Goal: Task Accomplishment & Management: Complete application form

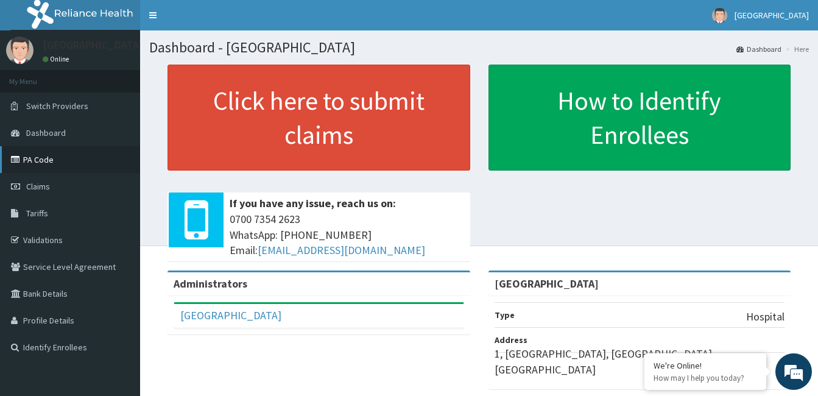
click at [51, 164] on link "PA Code" at bounding box center [70, 159] width 140 height 27
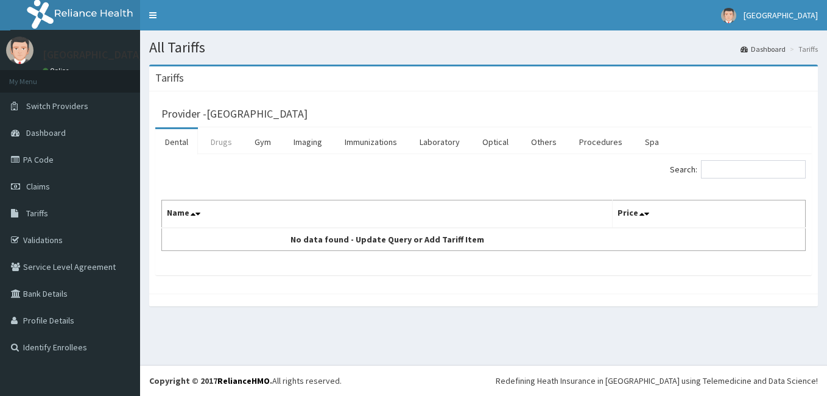
click at [225, 142] on link "Drugs" at bounding box center [221, 142] width 41 height 26
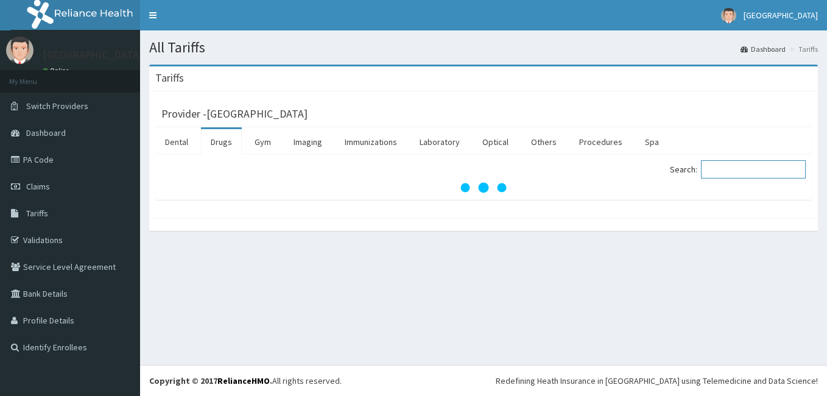
click at [753, 169] on input "Search:" at bounding box center [753, 169] width 105 height 18
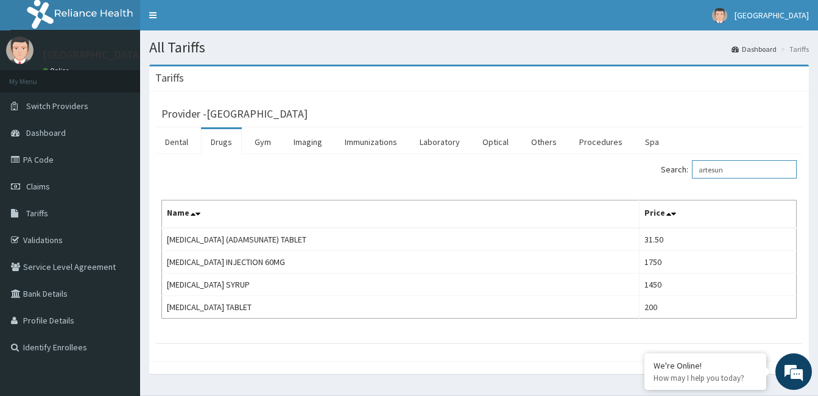
drag, startPoint x: 739, startPoint y: 169, endPoint x: 694, endPoint y: 171, distance: 44.5
click at [694, 171] on label "Search: artesun" at bounding box center [729, 169] width 136 height 18
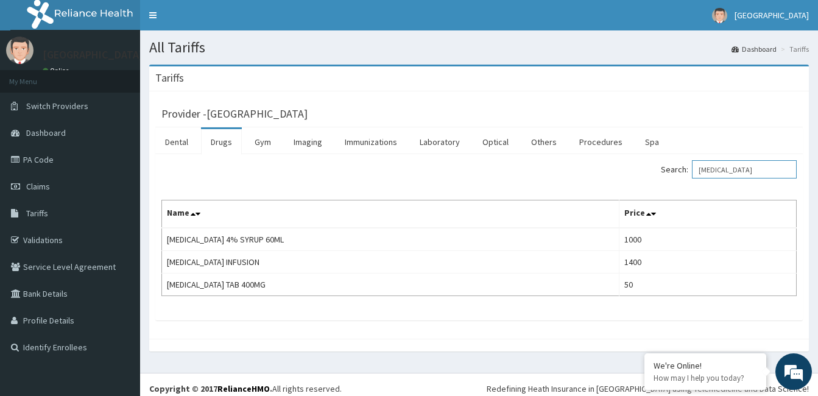
drag, startPoint x: 738, startPoint y: 174, endPoint x: 691, endPoint y: 172, distance: 47.0
click at [691, 172] on label "Search: flagyl" at bounding box center [729, 169] width 136 height 18
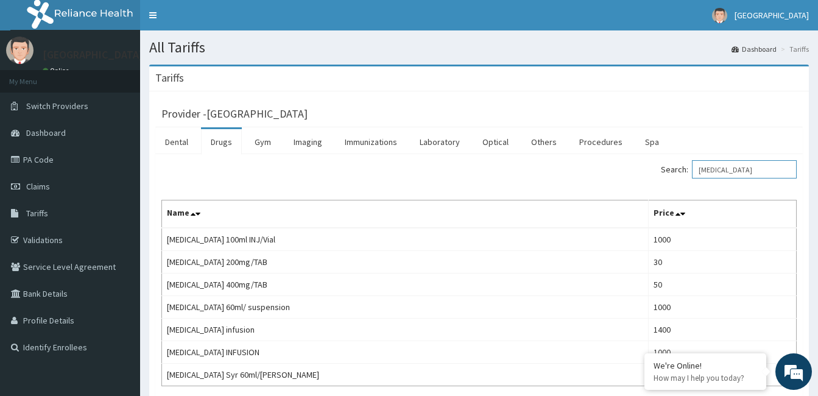
drag, startPoint x: 775, startPoint y: 169, endPoint x: 705, endPoint y: 166, distance: 69.5
click at [708, 168] on input "metronidazole" at bounding box center [744, 169] width 105 height 18
click at [705, 166] on input "metronidazole" at bounding box center [744, 169] width 105 height 18
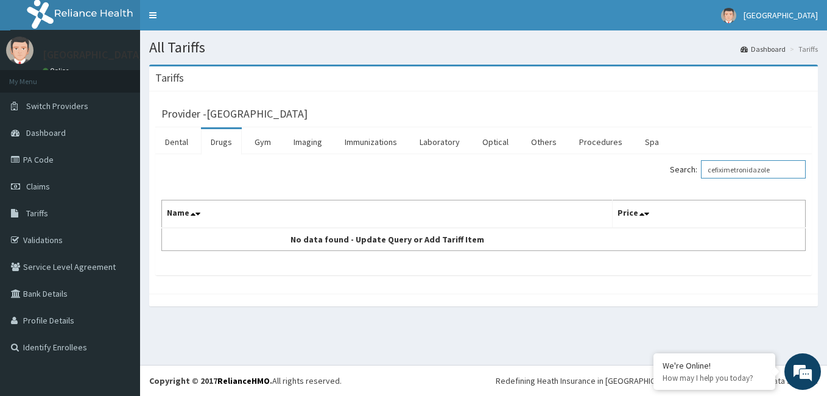
drag, startPoint x: 791, startPoint y: 170, endPoint x: 694, endPoint y: 169, distance: 96.2
click at [694, 169] on label "Search: cefiximetronidazole" at bounding box center [738, 169] width 136 height 18
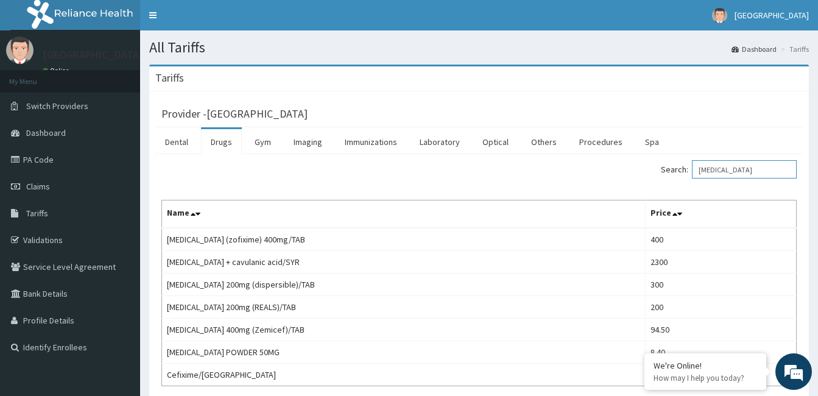
type input "cefixime"
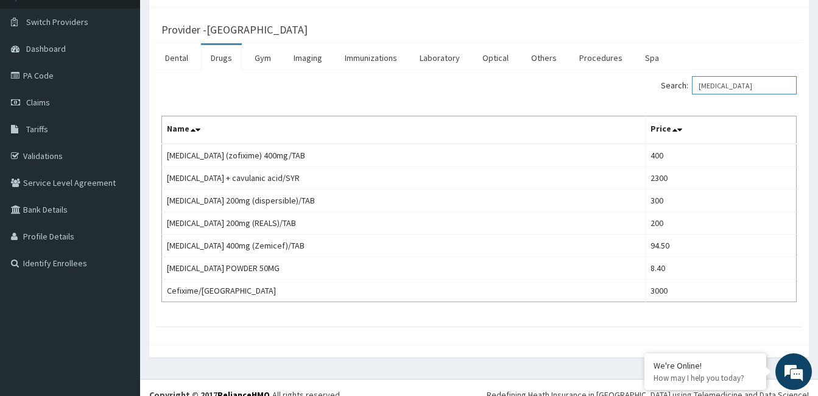
scroll to position [98, 0]
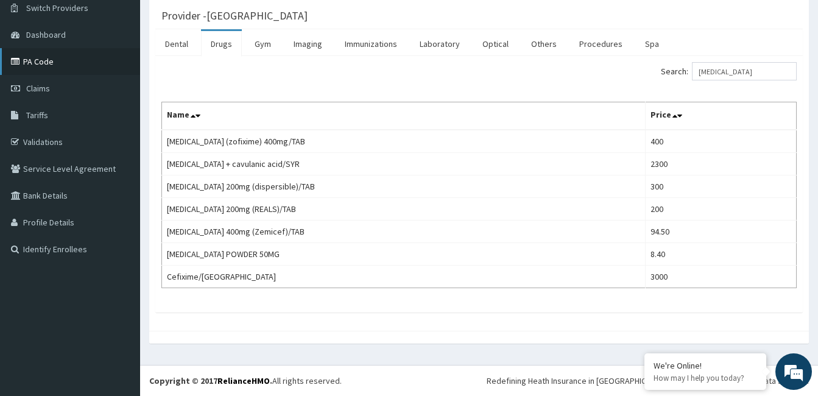
click at [51, 59] on link "PA Code" at bounding box center [70, 61] width 140 height 27
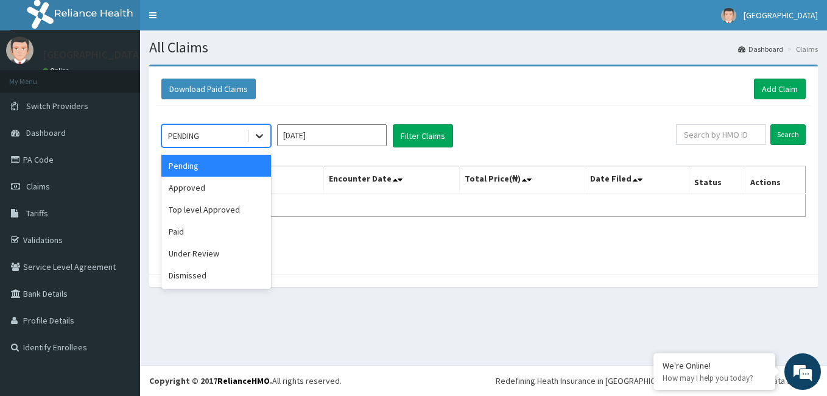
click at [265, 135] on icon at bounding box center [259, 136] width 12 height 12
click at [237, 190] on div "Approved" at bounding box center [216, 188] width 110 height 22
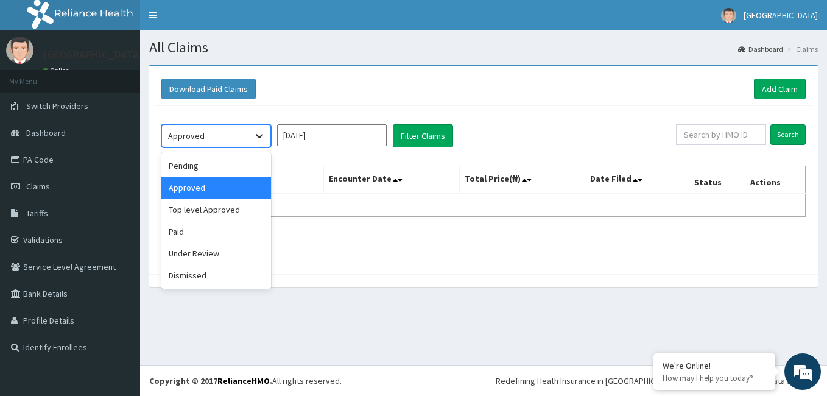
click at [261, 139] on icon at bounding box center [259, 136] width 12 height 12
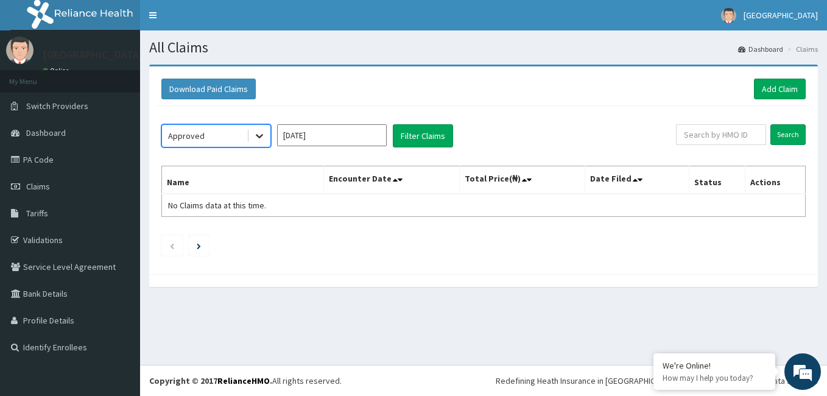
click at [261, 139] on icon at bounding box center [259, 136] width 12 height 12
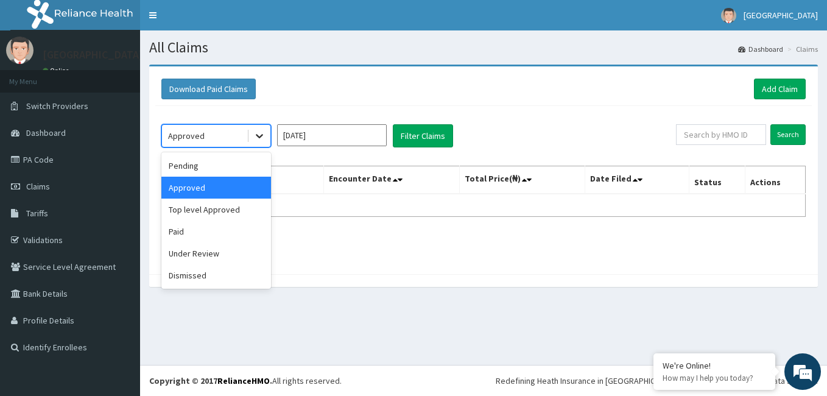
click at [261, 139] on icon at bounding box center [259, 136] width 12 height 12
click at [221, 224] on div "Paid" at bounding box center [216, 232] width 110 height 22
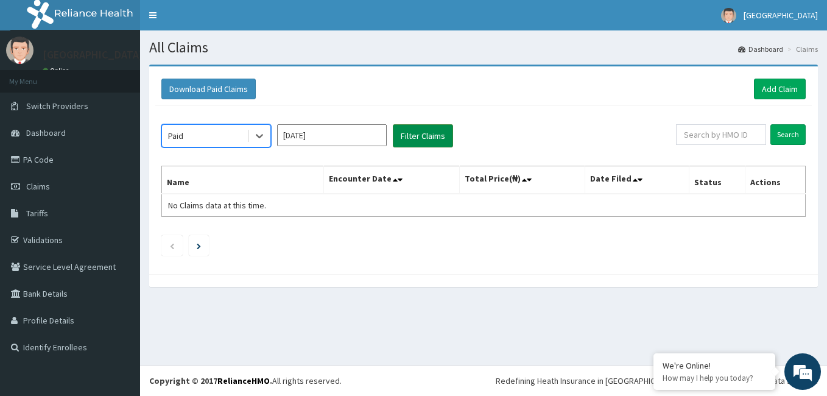
click at [409, 130] on button "Filter Claims" at bounding box center [423, 135] width 60 height 23
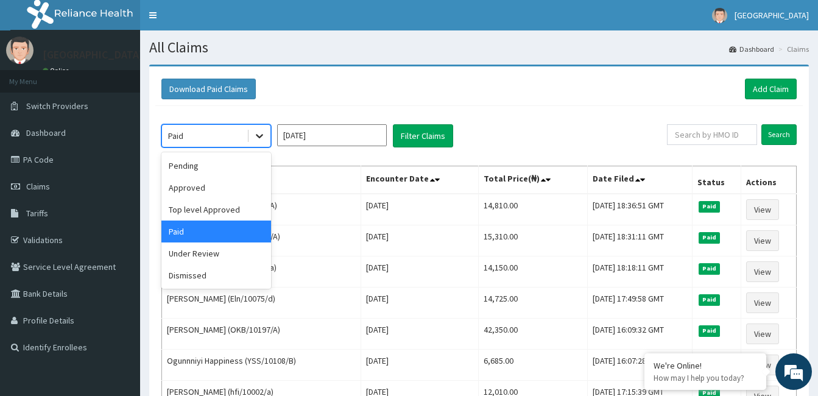
click at [257, 132] on icon at bounding box center [259, 136] width 12 height 12
click at [212, 209] on div "Top level Approved" at bounding box center [216, 210] width 110 height 22
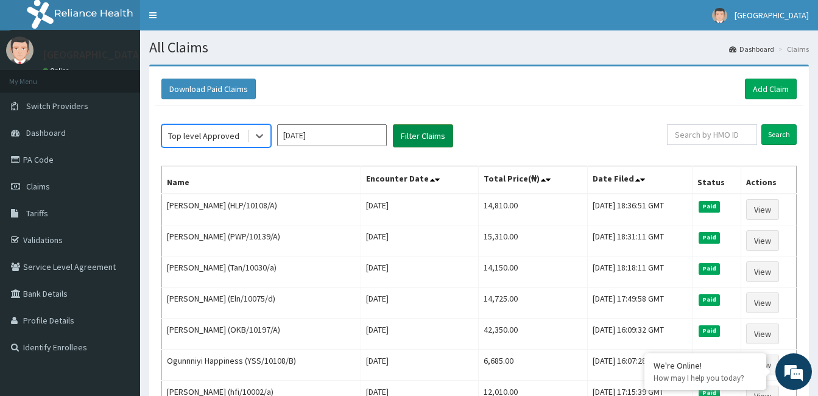
click at [421, 131] on button "Filter Claims" at bounding box center [423, 135] width 60 height 23
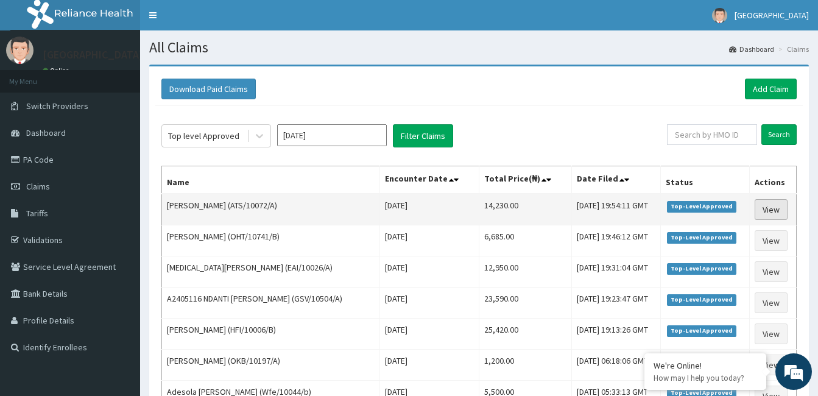
click at [770, 209] on link "View" at bounding box center [771, 209] width 33 height 21
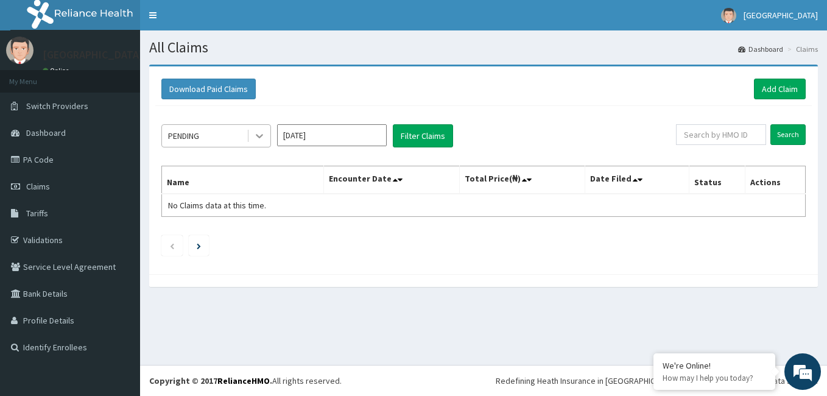
click at [262, 136] on icon at bounding box center [259, 136] width 12 height 12
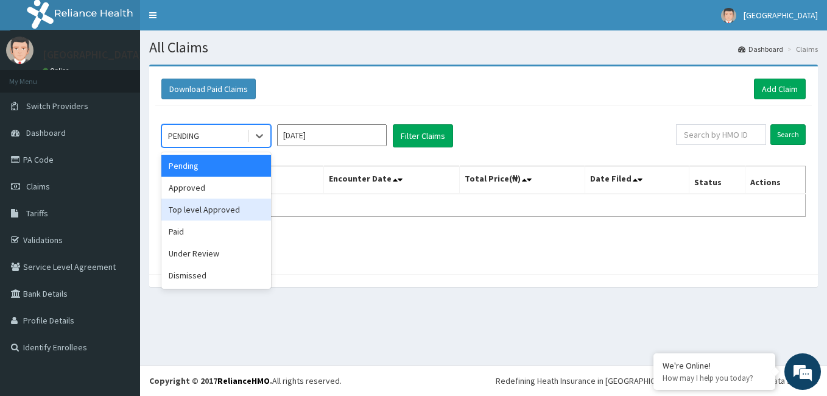
click at [215, 208] on div "Top level Approved" at bounding box center [216, 210] width 110 height 22
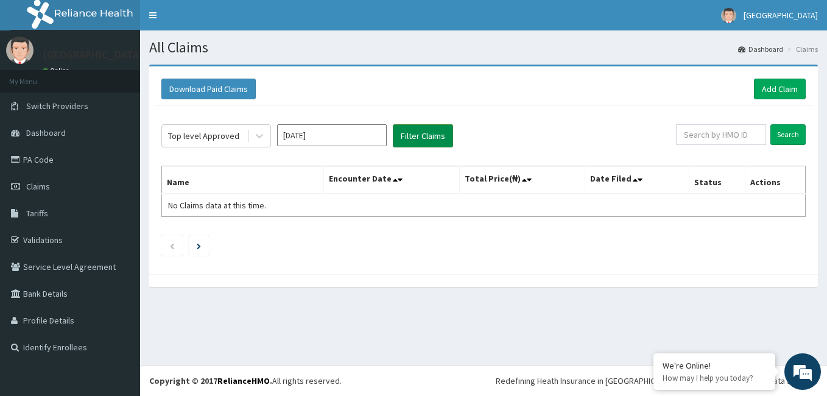
click at [417, 132] on button "Filter Claims" at bounding box center [423, 135] width 60 height 23
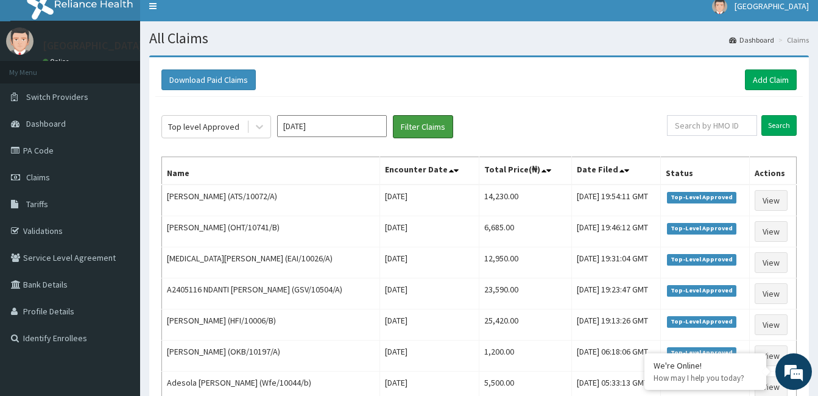
scroll to position [2, 0]
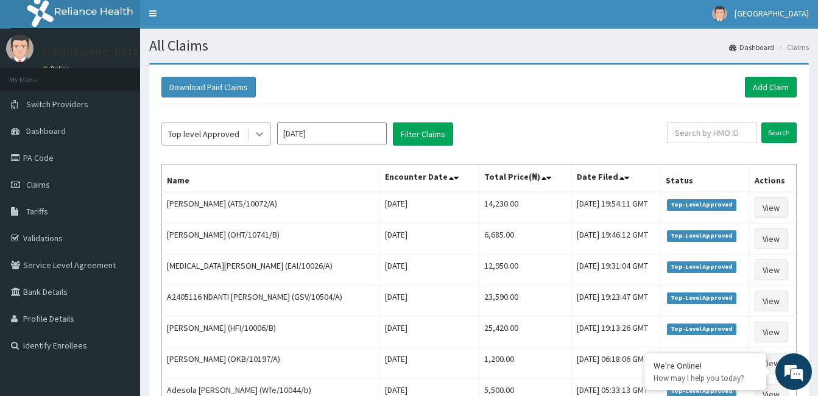
click at [263, 133] on icon at bounding box center [259, 135] width 7 height 4
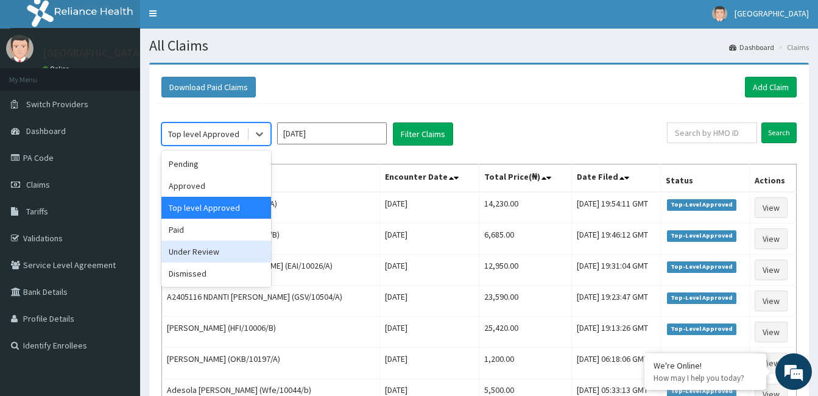
click at [215, 246] on div "Under Review" at bounding box center [216, 252] width 110 height 22
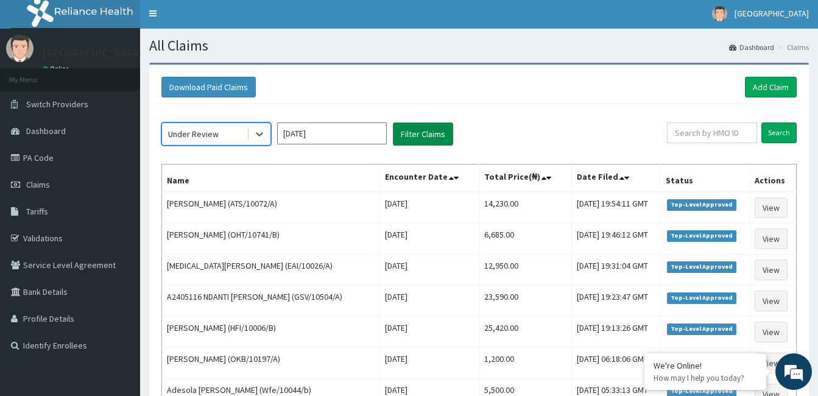
click at [412, 133] on button "Filter Claims" at bounding box center [423, 133] width 60 height 23
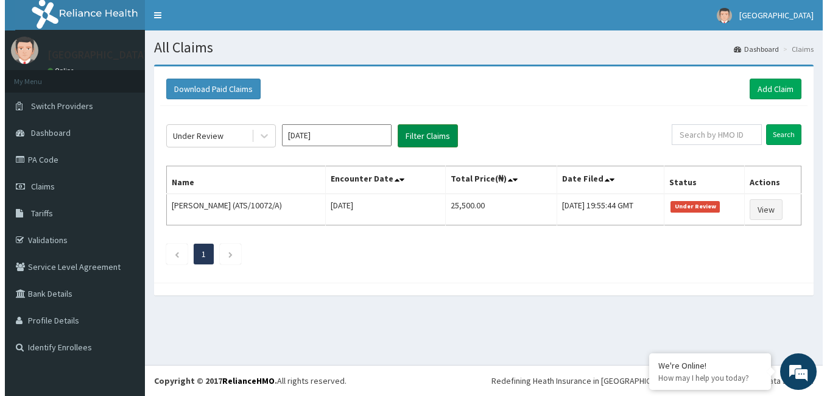
scroll to position [0, 0]
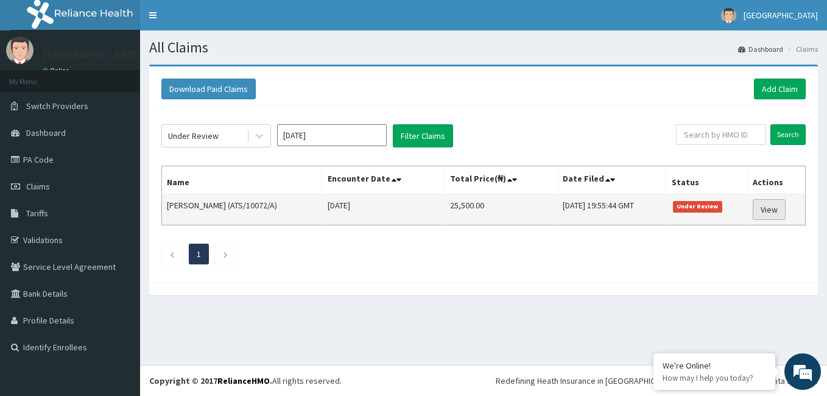
click at [772, 213] on link "View" at bounding box center [769, 209] width 33 height 21
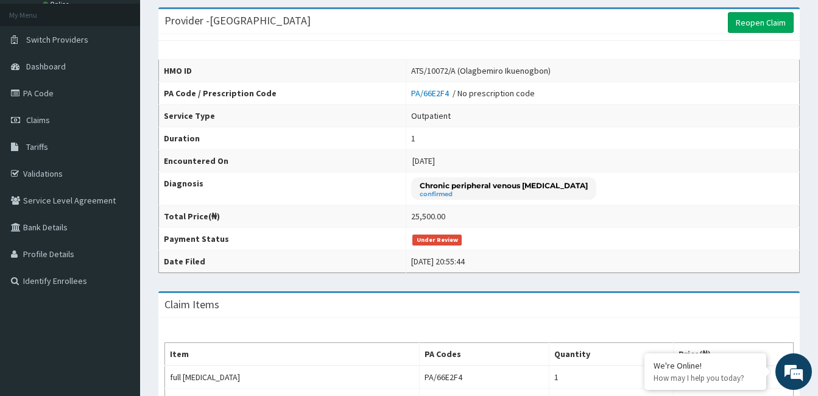
scroll to position [63, 0]
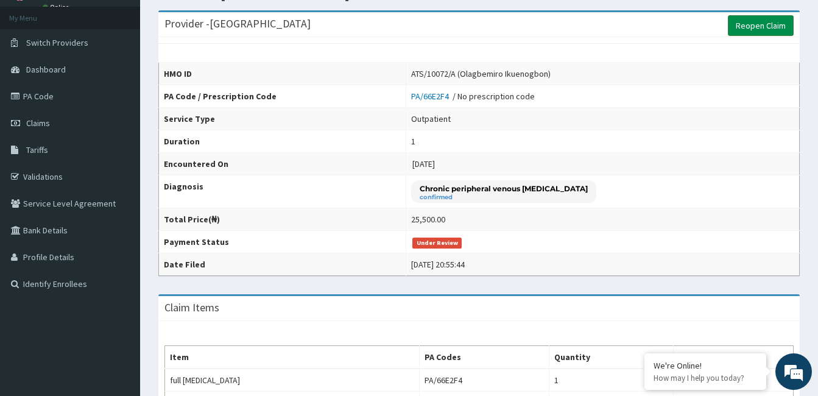
click at [749, 32] on link "Reopen Claim" at bounding box center [761, 25] width 66 height 21
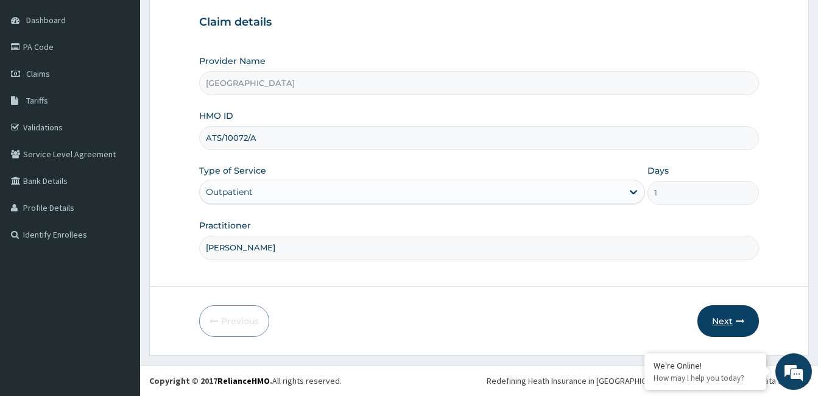
click at [727, 316] on button "Next" at bounding box center [728, 321] width 62 height 32
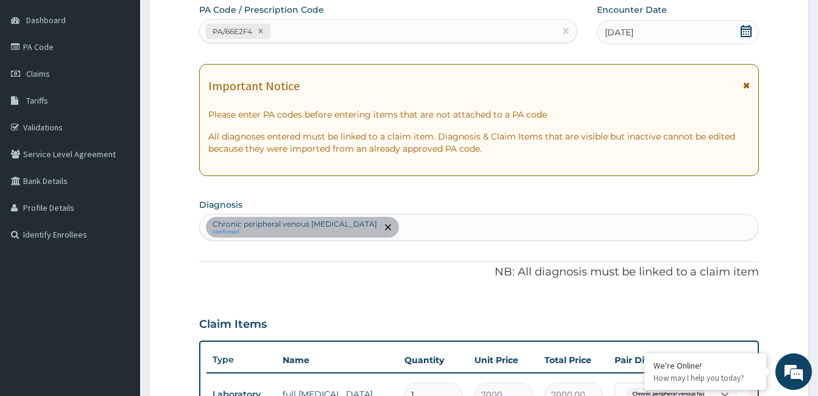
click at [338, 32] on div "PA/66E2F4" at bounding box center [377, 31] width 355 height 20
paste input "PA/F78228"
type input "PA/F78228"
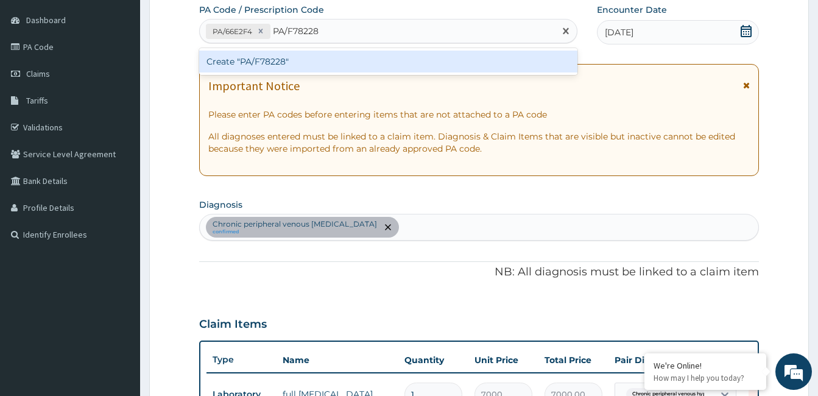
click at [285, 62] on div "Create "PA/F78228"" at bounding box center [388, 62] width 378 height 22
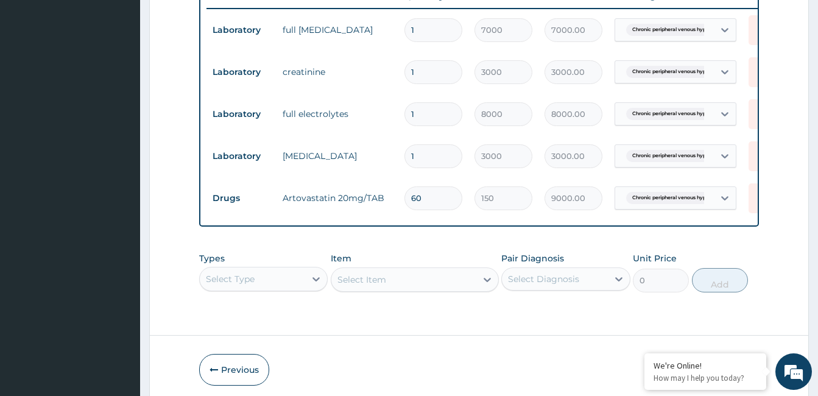
drag, startPoint x: 425, startPoint y: 196, endPoint x: 409, endPoint y: 198, distance: 16.5
click at [409, 198] on input "60" at bounding box center [433, 198] width 58 height 24
type input "3"
type input "450.00"
type input "30"
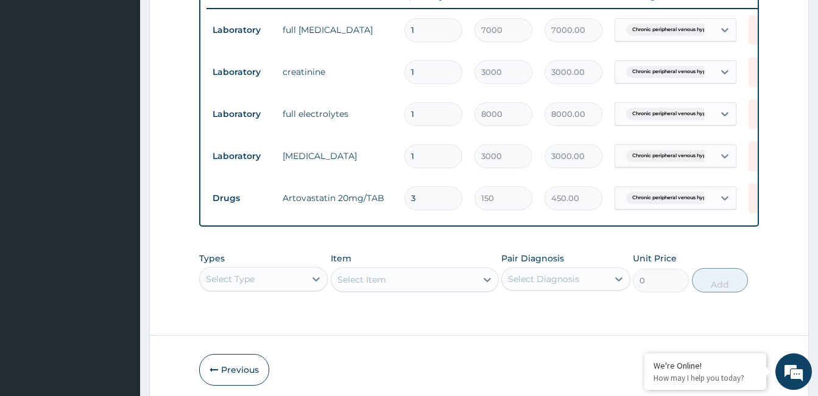
type input "4500.00"
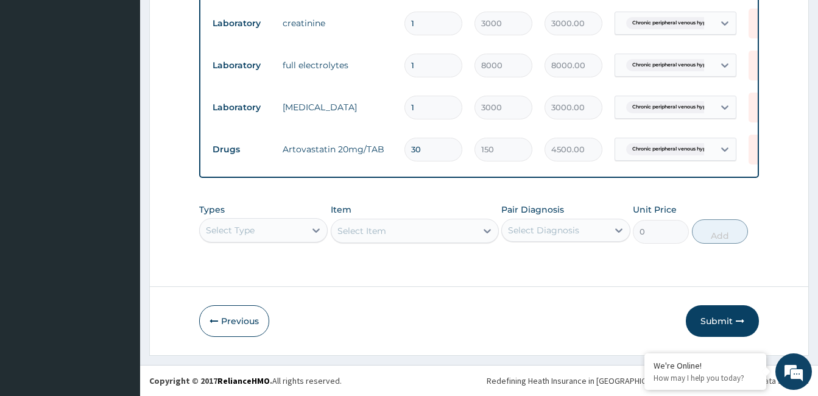
scroll to position [535, 0]
type input "30"
click at [713, 319] on button "Submit" at bounding box center [722, 321] width 73 height 32
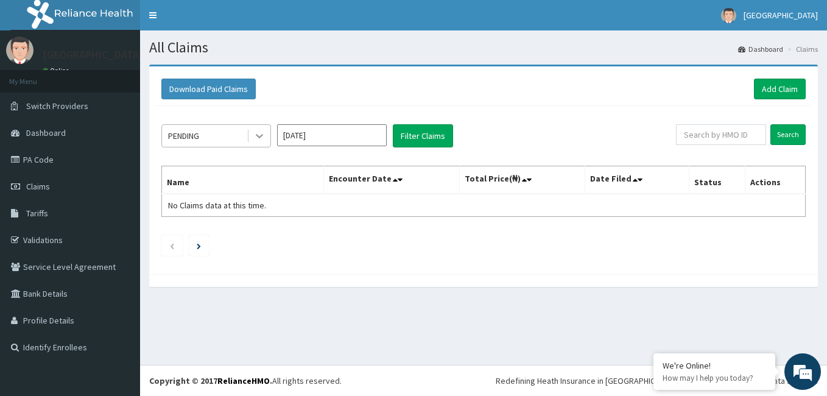
click at [261, 132] on icon at bounding box center [259, 136] width 12 height 12
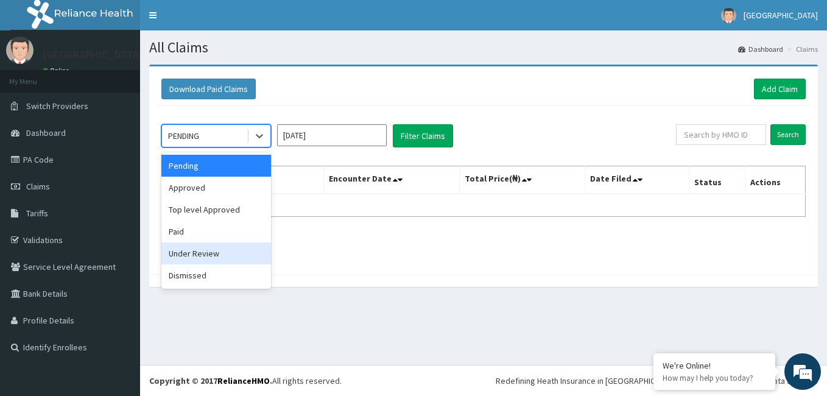
click at [205, 250] on div "Under Review" at bounding box center [216, 253] width 110 height 22
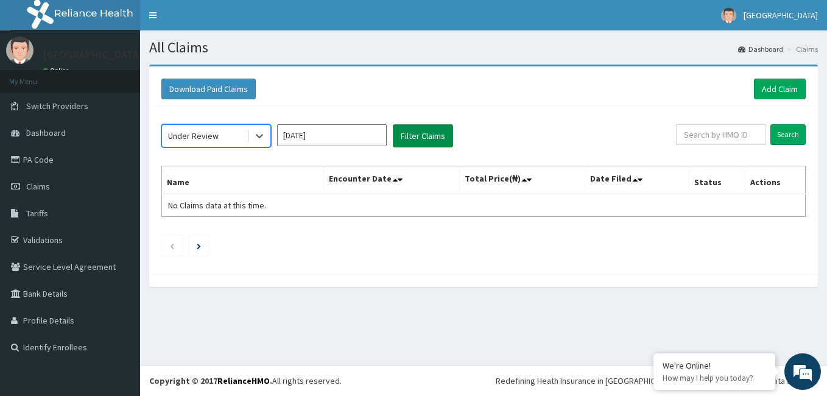
click at [417, 132] on button "Filter Claims" at bounding box center [423, 135] width 60 height 23
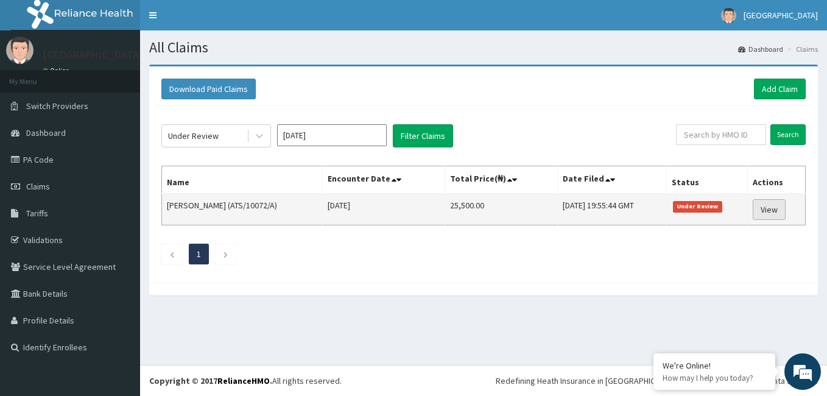
click at [772, 218] on link "View" at bounding box center [769, 209] width 33 height 21
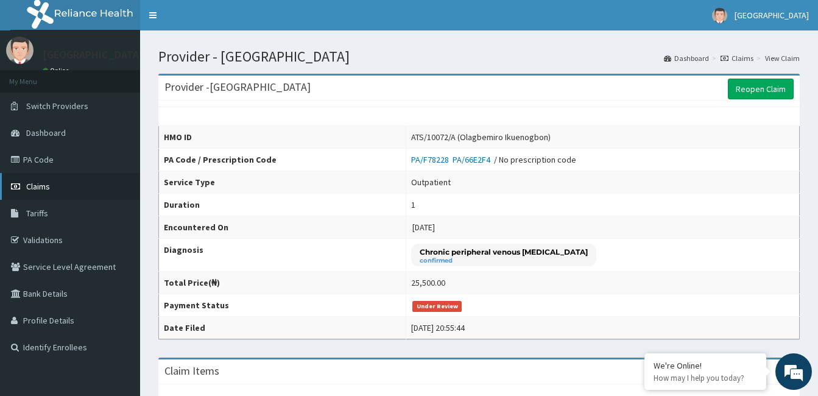
click at [34, 193] on link "Claims" at bounding box center [70, 186] width 140 height 27
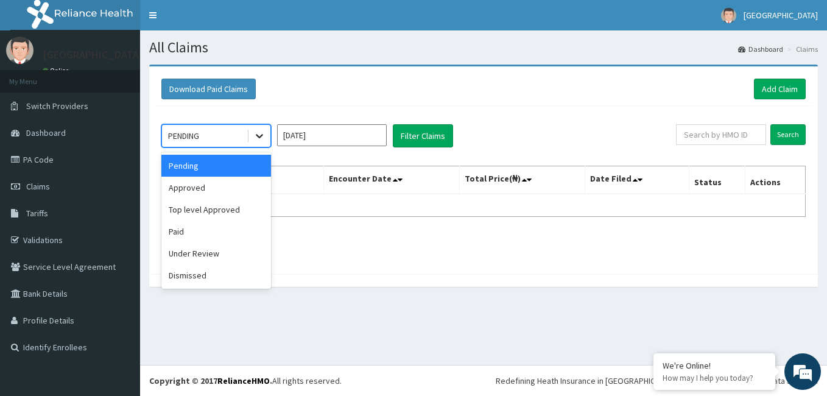
click at [255, 137] on icon at bounding box center [259, 136] width 12 height 12
click at [211, 281] on div "Dismissed" at bounding box center [216, 275] width 110 height 22
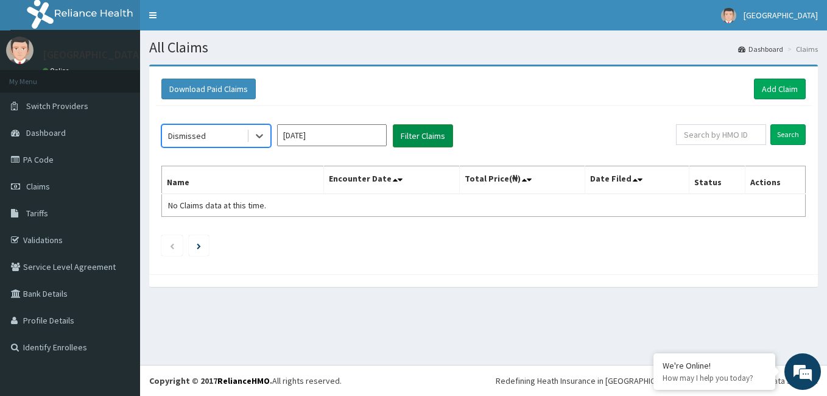
click at [417, 133] on button "Filter Claims" at bounding box center [423, 135] width 60 height 23
click at [259, 136] on icon at bounding box center [259, 136] width 12 height 12
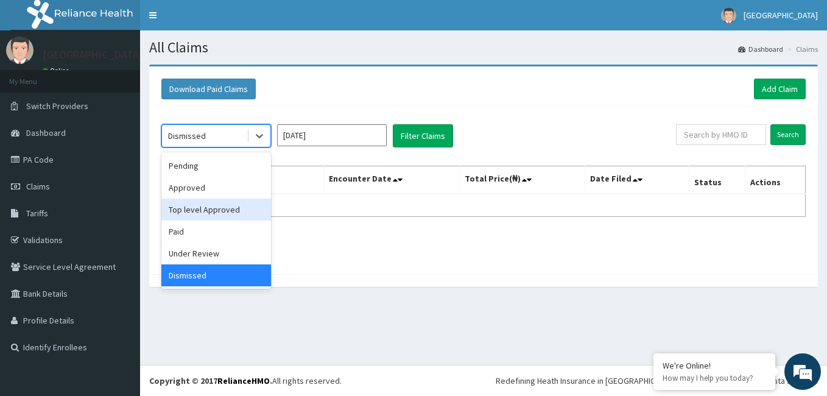
click at [221, 210] on div "Top level Approved" at bounding box center [216, 210] width 110 height 22
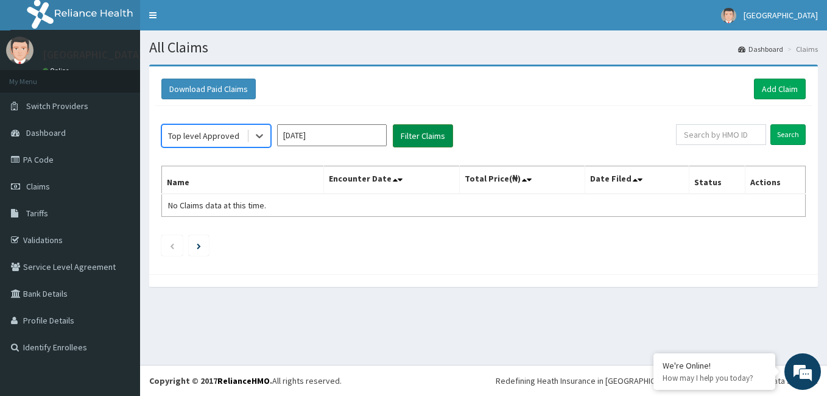
click at [409, 138] on button "Filter Claims" at bounding box center [423, 135] width 60 height 23
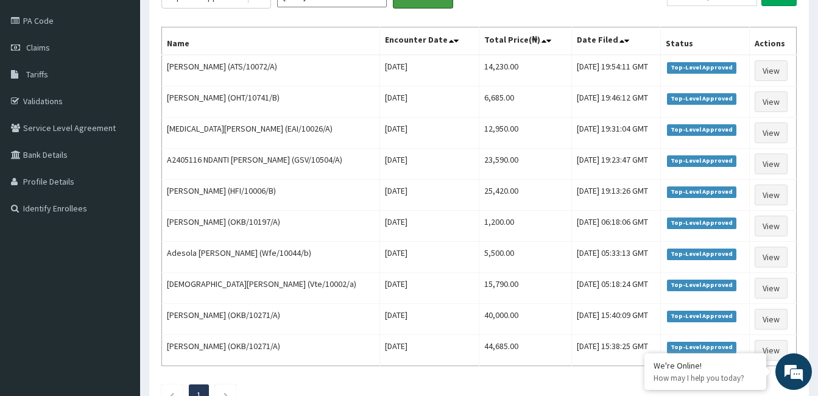
scroll to position [137, 0]
